Goal: Consume media (video, audio)

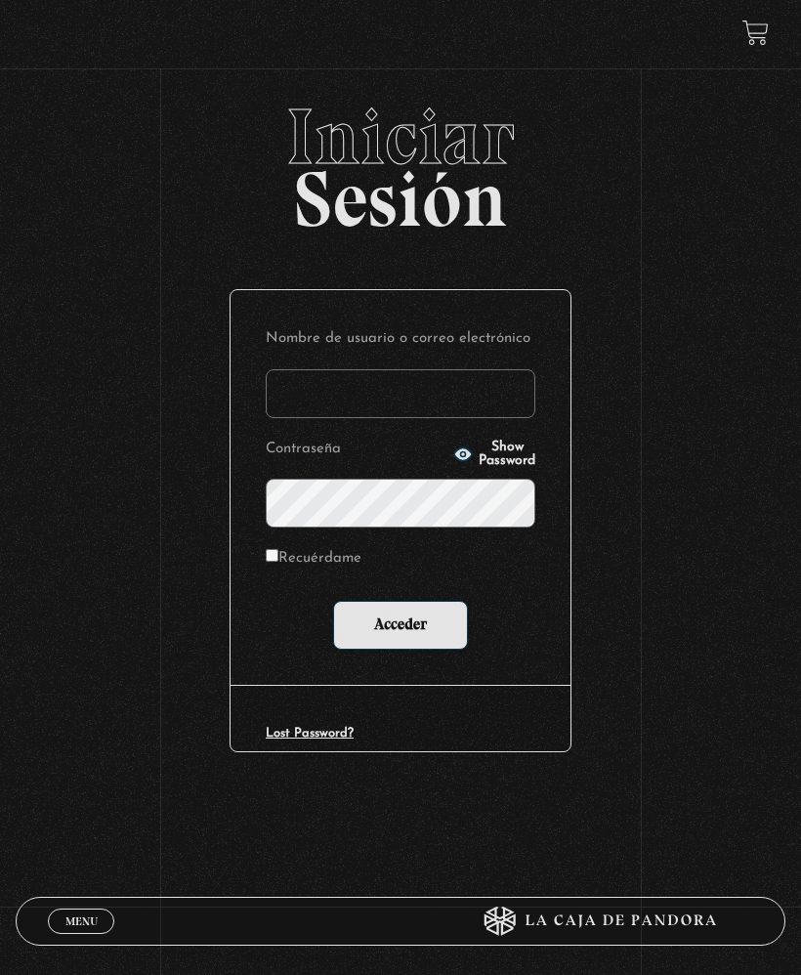
type input "salemalvarado.94@gmail.com"
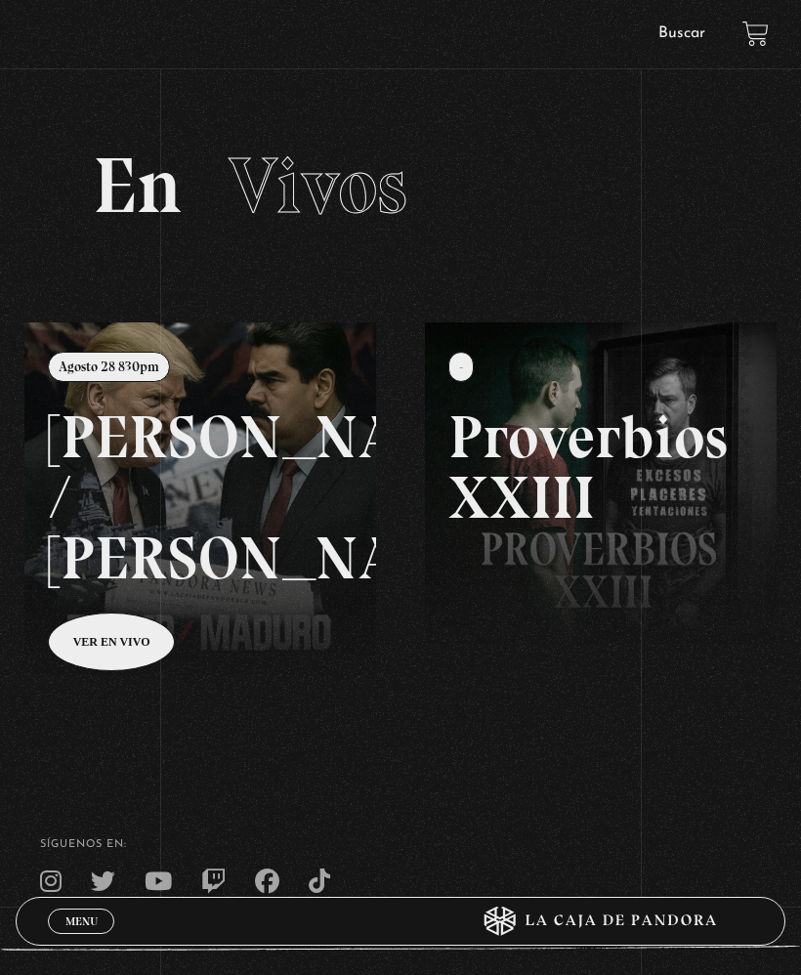
click at [131, 638] on link at bounding box center [424, 809] width 801 height 975
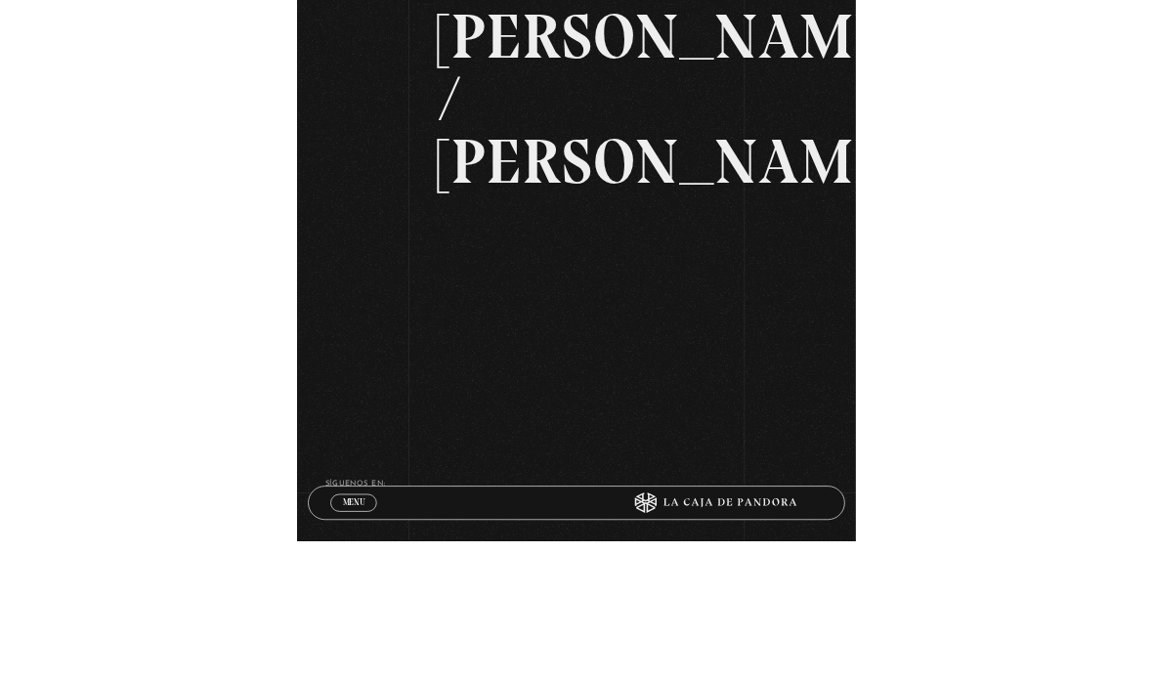
scroll to position [193, 0]
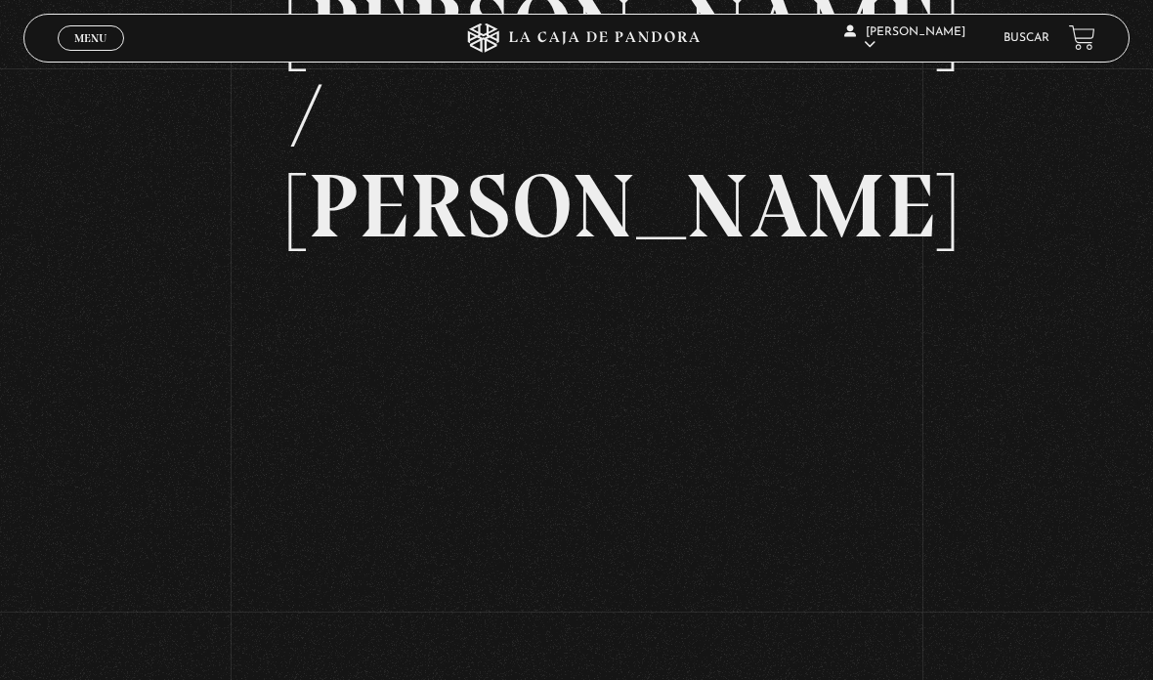
click at [800, 280] on div "Volver Agosto 28 830pm [PERSON_NAME] / [GEOGRAPHIC_DATA]" at bounding box center [576, 259] width 1153 height 769
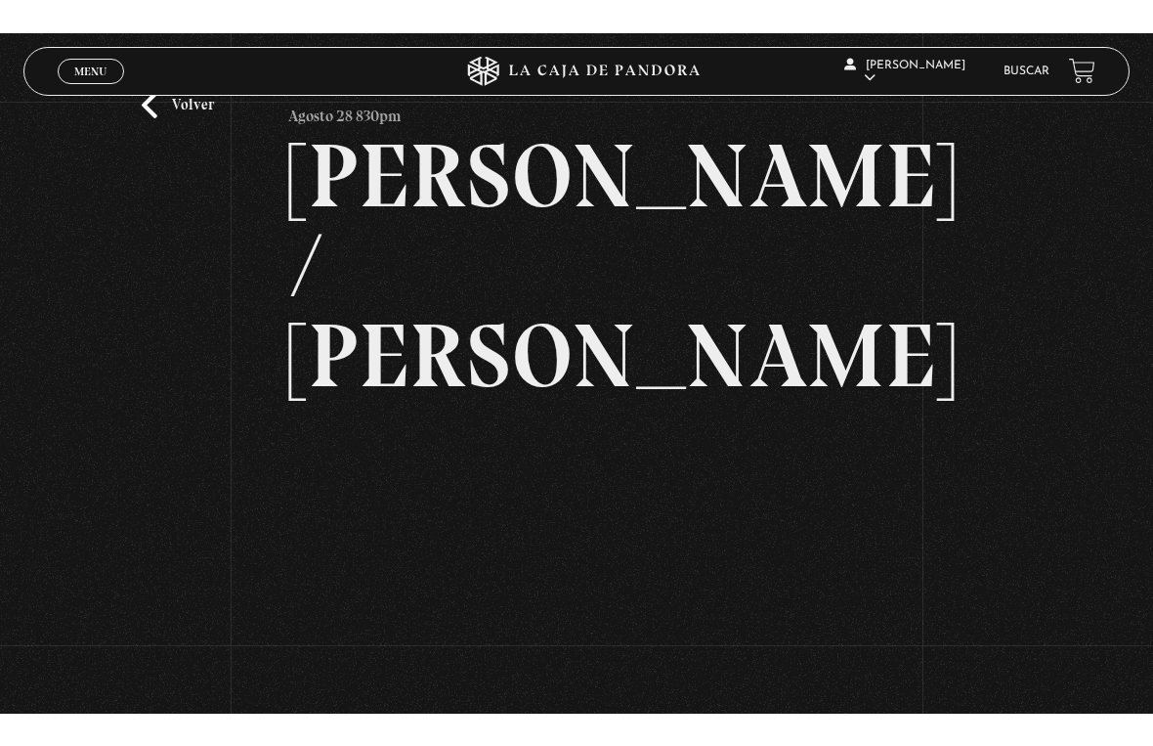
scroll to position [23, 0]
